Goal: Check status: Check status

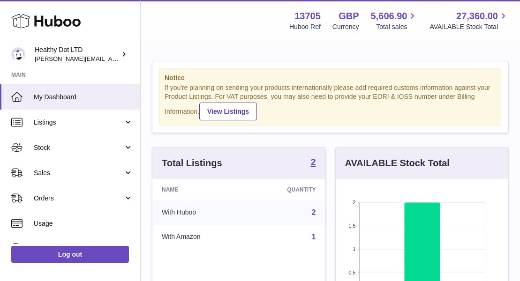
click at [479, 10] on span "27,360.00" at bounding box center [477, 16] width 42 height 13
click at [479, 20] on span "27,360.00" at bounding box center [477, 16] width 42 height 13
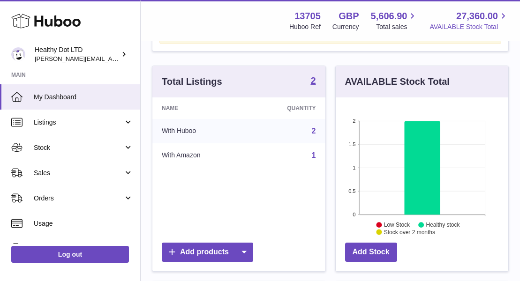
scroll to position [87, 0]
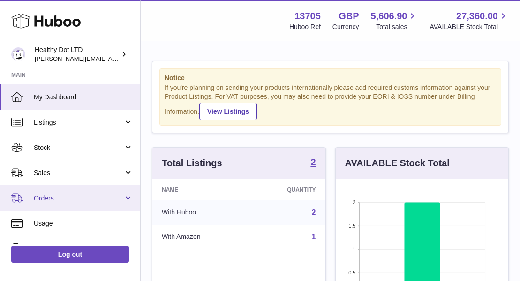
click at [70, 198] on span "Orders" at bounding box center [79, 198] width 90 height 9
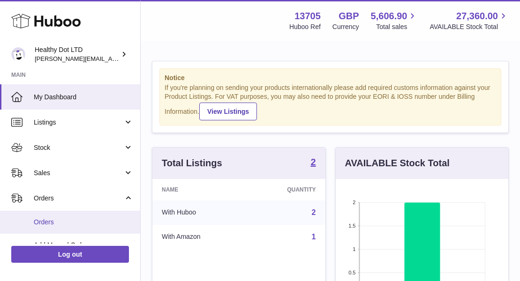
click at [51, 225] on span "Orders" at bounding box center [83, 222] width 99 height 9
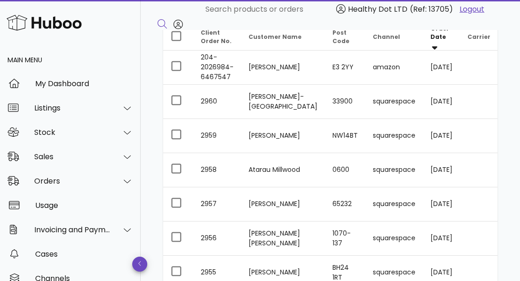
scroll to position [158, 0]
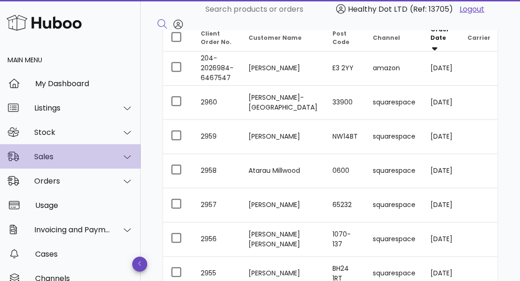
click at [53, 154] on div "Sales" at bounding box center [72, 156] width 76 height 9
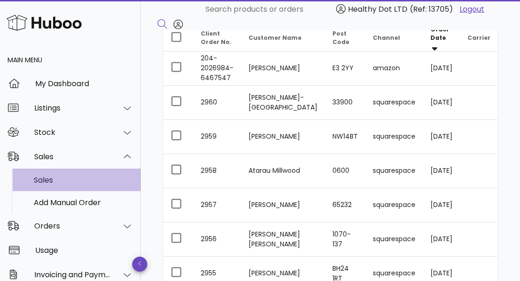
click at [52, 172] on div "Sales" at bounding box center [83, 180] width 99 height 20
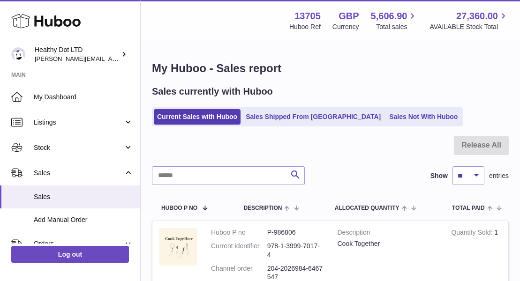
click at [193, 68] on h1 "My Huboo - Sales report" at bounding box center [330, 68] width 357 height 15
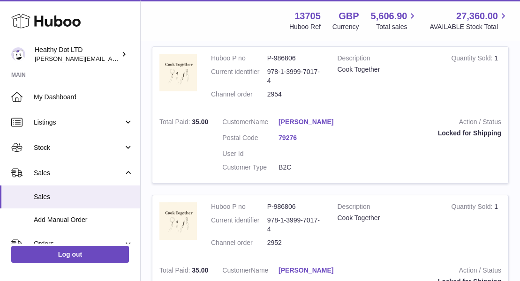
scroll to position [1551, 0]
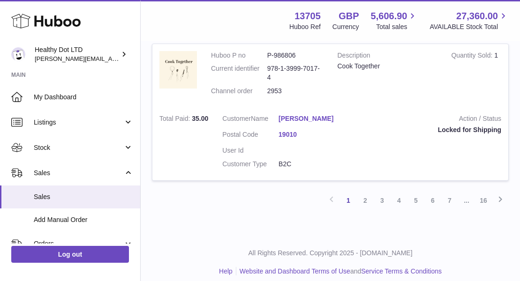
click at [291, 130] on link "19010" at bounding box center [306, 134] width 56 height 9
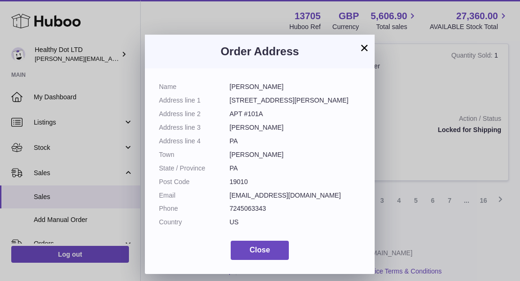
scroll to position [14, 0]
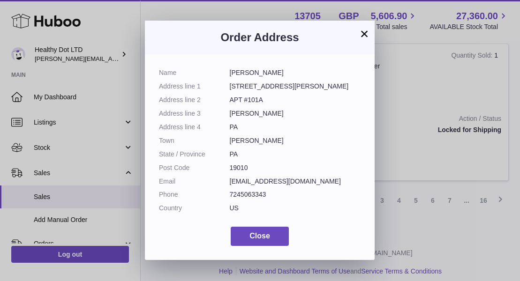
click at [363, 37] on button "×" at bounding box center [364, 33] width 11 height 11
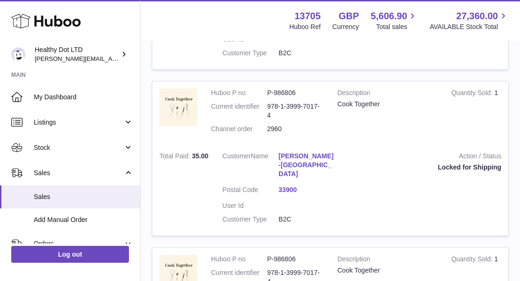
scroll to position [0, 0]
